Goal: Find specific page/section: Find specific page/section

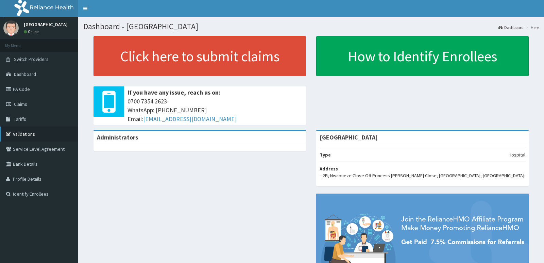
click at [43, 128] on link "Validations" at bounding box center [39, 133] width 78 height 15
click at [42, 135] on link "Validations" at bounding box center [39, 133] width 78 height 15
click at [50, 140] on link "Validations" at bounding box center [39, 133] width 78 height 15
drag, startPoint x: 50, startPoint y: 140, endPoint x: 37, endPoint y: 133, distance: 14.9
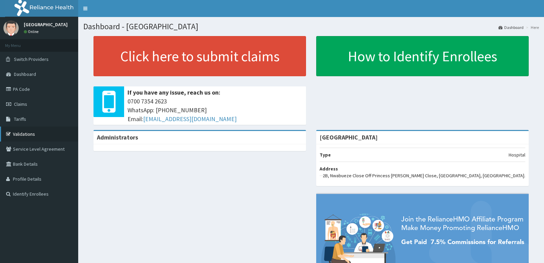
click at [37, 133] on link "Validations" at bounding box center [39, 133] width 78 height 15
click at [37, 137] on link "Validations" at bounding box center [39, 133] width 78 height 15
click at [39, 135] on link "Validations" at bounding box center [39, 133] width 78 height 15
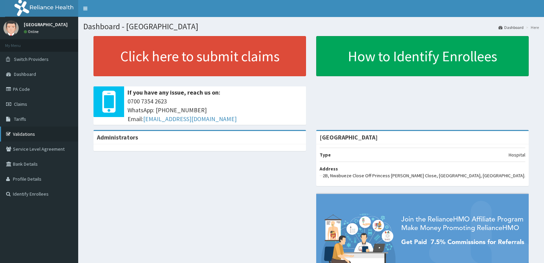
click at [35, 131] on link "Validations" at bounding box center [39, 133] width 78 height 15
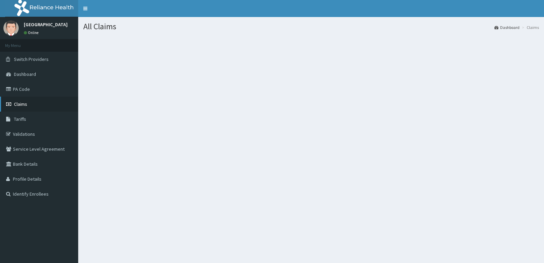
click at [18, 100] on link "Claims" at bounding box center [39, 104] width 78 height 15
click at [25, 103] on span "Claims" at bounding box center [20, 104] width 13 height 6
click at [30, 101] on link "Claims" at bounding box center [39, 104] width 78 height 15
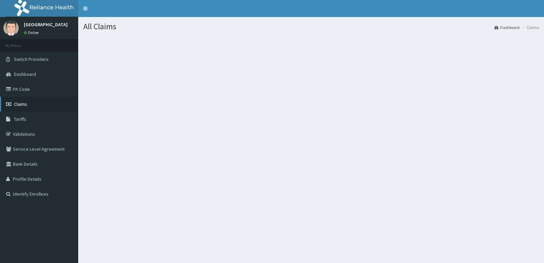
click at [21, 102] on span "Claims" at bounding box center [20, 104] width 13 height 6
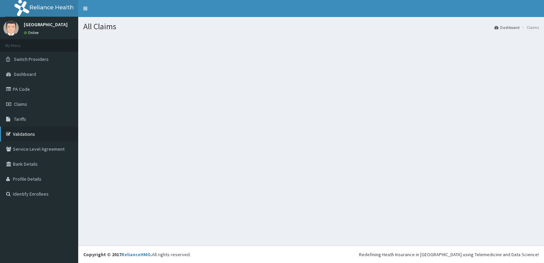
click at [29, 131] on link "Validations" at bounding box center [39, 133] width 78 height 15
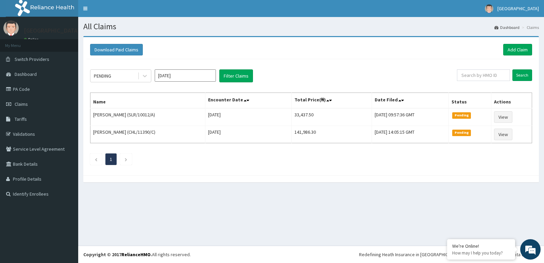
click at [206, 78] on input "[DATE]" at bounding box center [185, 75] width 61 height 12
click at [164, 126] on div "[DATE]" at bounding box center [165, 132] width 14 height 13
click at [186, 76] on input "[DATE]" at bounding box center [185, 75] width 61 height 12
click at [183, 129] on div "Aug" at bounding box center [185, 132] width 14 height 13
click at [231, 78] on button "Filter Claims" at bounding box center [236, 75] width 34 height 13
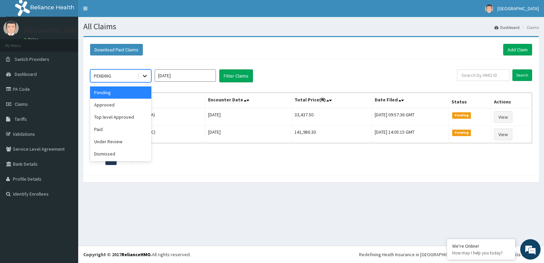
click at [143, 75] on icon at bounding box center [145, 76] width 4 height 2
click at [110, 127] on div "Paid" at bounding box center [120, 129] width 61 height 12
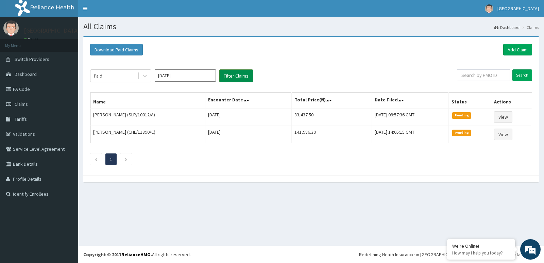
click at [234, 75] on button "Filter Claims" at bounding box center [236, 75] width 34 height 13
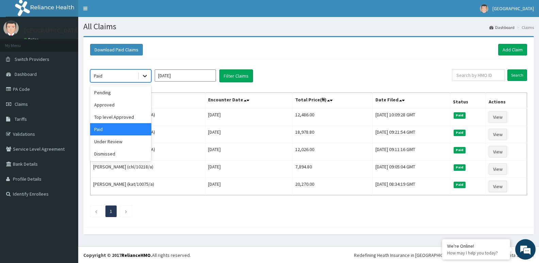
click at [143, 75] on icon at bounding box center [145, 76] width 4 height 2
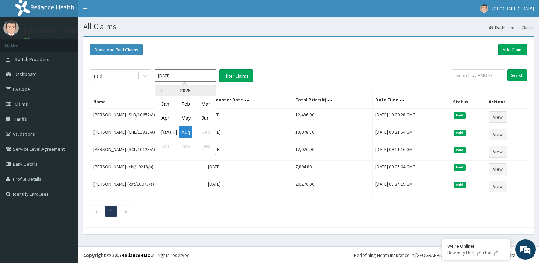
click at [171, 77] on input "[DATE]" at bounding box center [185, 75] width 61 height 12
click at [167, 127] on div "[DATE]" at bounding box center [165, 132] width 14 height 13
type input "[DATE]"
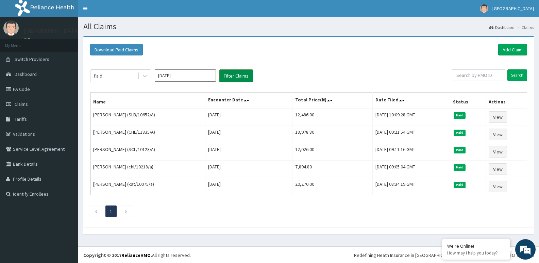
click at [228, 78] on button "Filter Claims" at bounding box center [236, 75] width 34 height 13
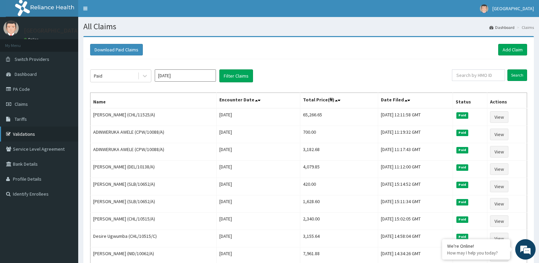
click at [23, 129] on link "Validations" at bounding box center [39, 133] width 78 height 15
click at [22, 132] on link "Validations" at bounding box center [39, 133] width 78 height 15
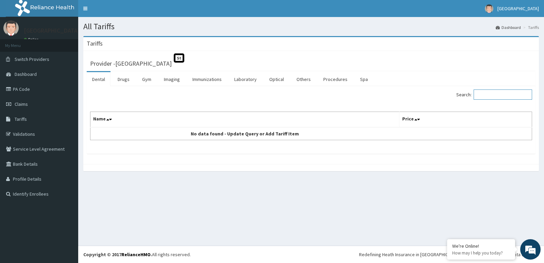
click at [519, 91] on input "Search:" at bounding box center [503, 94] width 58 height 10
type input "M"
click at [245, 80] on link "Laboratory" at bounding box center [245, 79] width 33 height 14
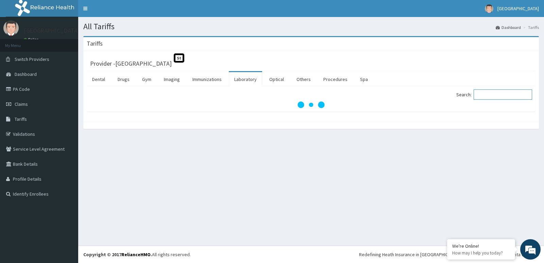
click at [505, 95] on input "Search:" at bounding box center [503, 94] width 58 height 10
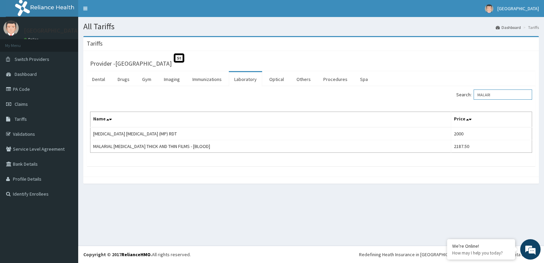
click at [509, 89] on input "MALARI" at bounding box center [503, 94] width 58 height 10
type input "M"
type input "CBC"
